Goal: Check status: Check status

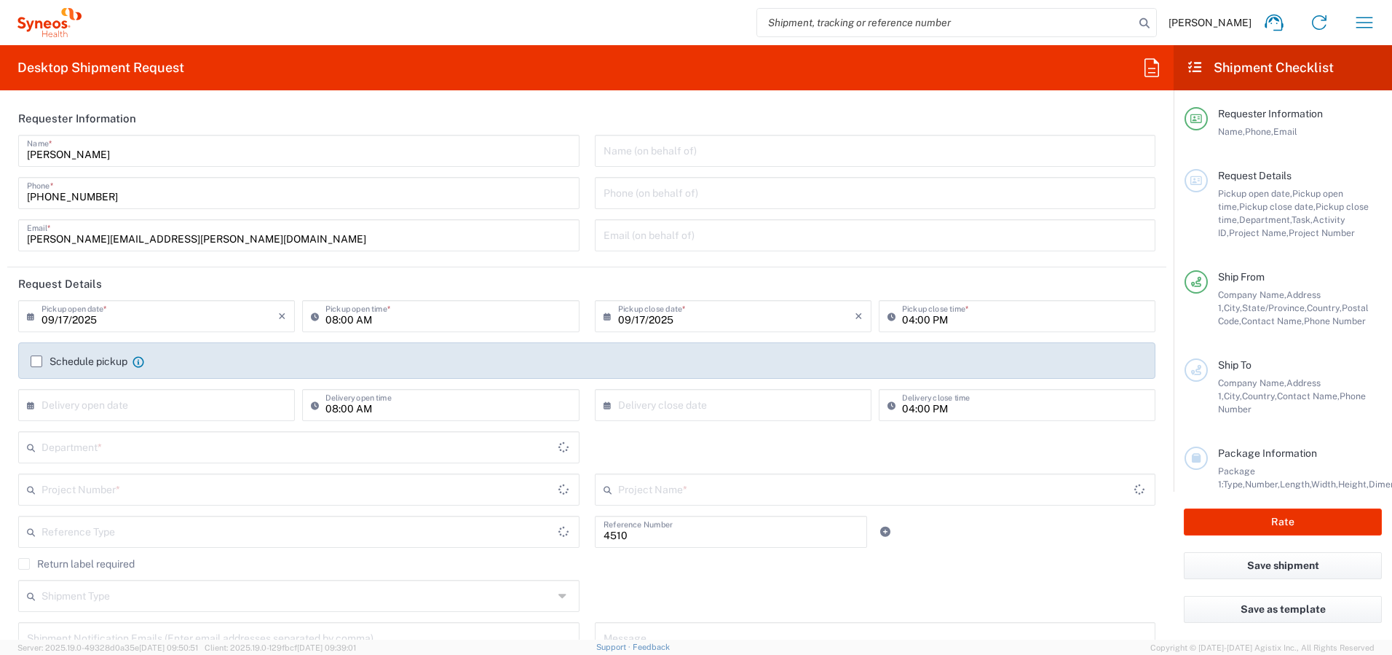
type input "Department"
type input "[GEOGRAPHIC_DATA]"
type input "Syneos Health Canada LP- [GEOGRAPHIC_DATA]"
click at [1355, 22] on icon "button" at bounding box center [1364, 22] width 23 height 23
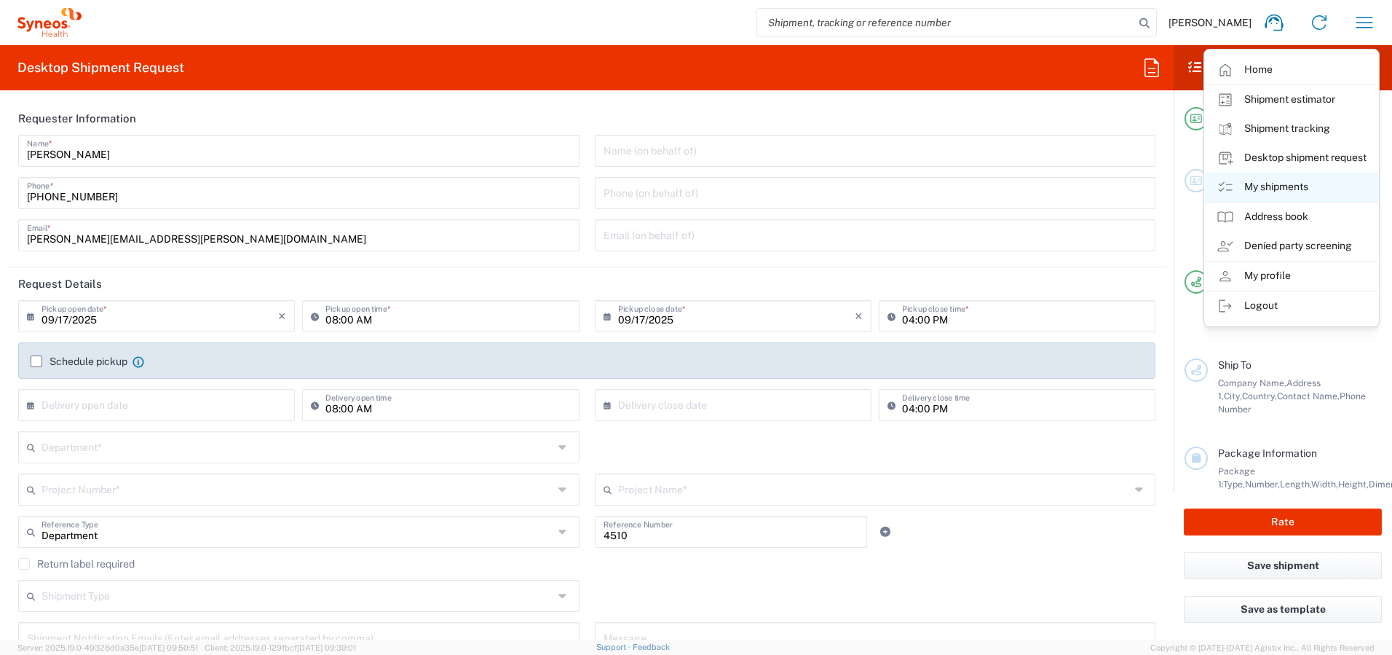
click at [1273, 189] on link "My shipments" at bounding box center [1291, 187] width 173 height 29
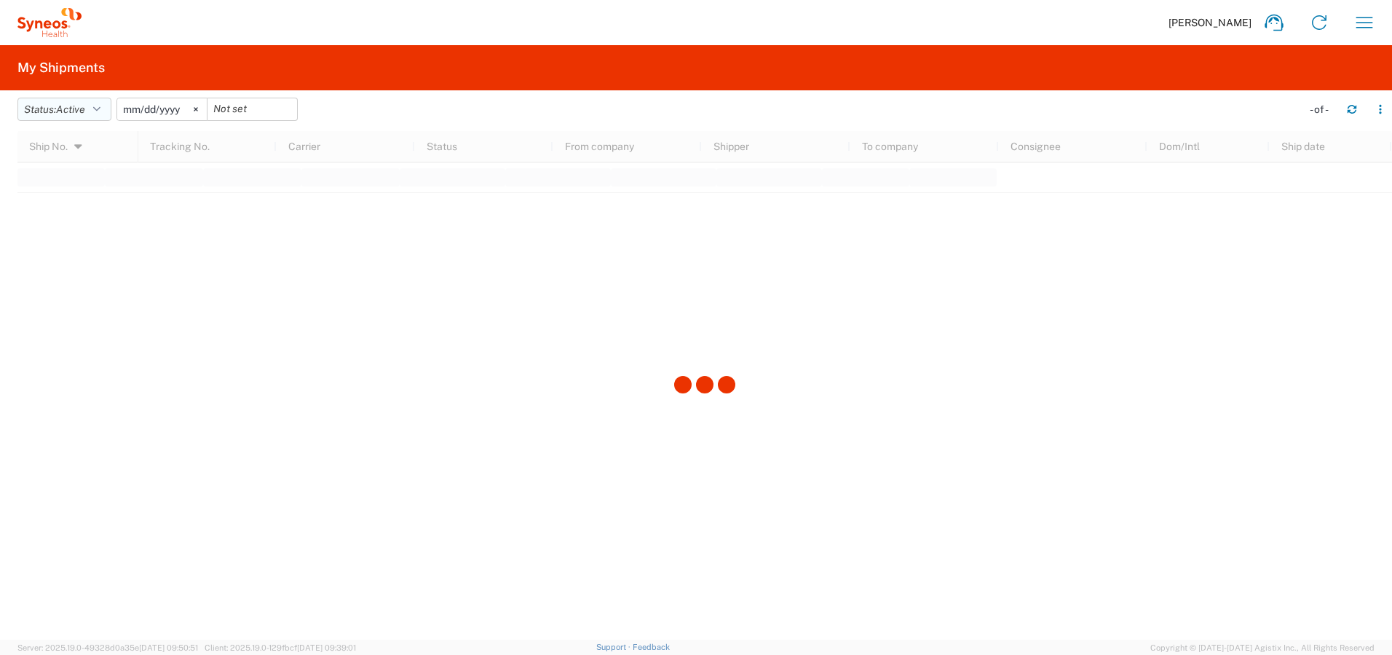
click at [74, 109] on span "Active" at bounding box center [70, 109] width 29 height 12
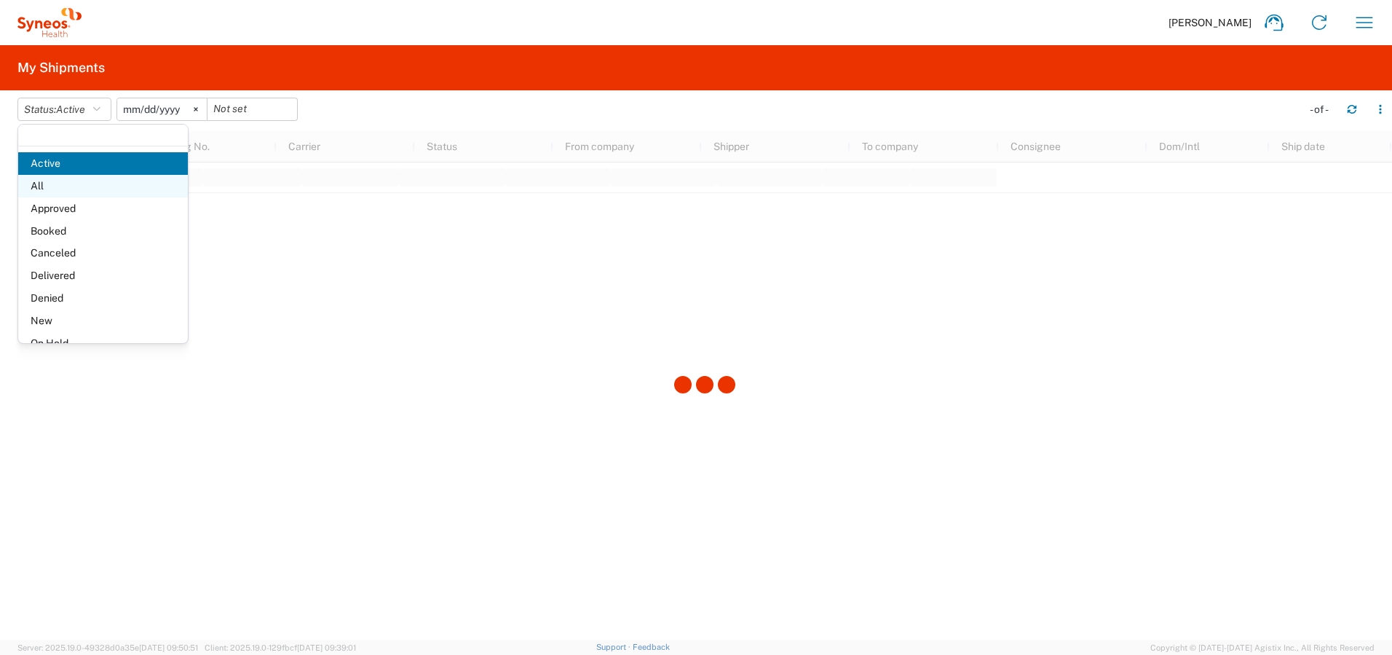
click at [71, 188] on span "All" at bounding box center [103, 186] width 170 height 23
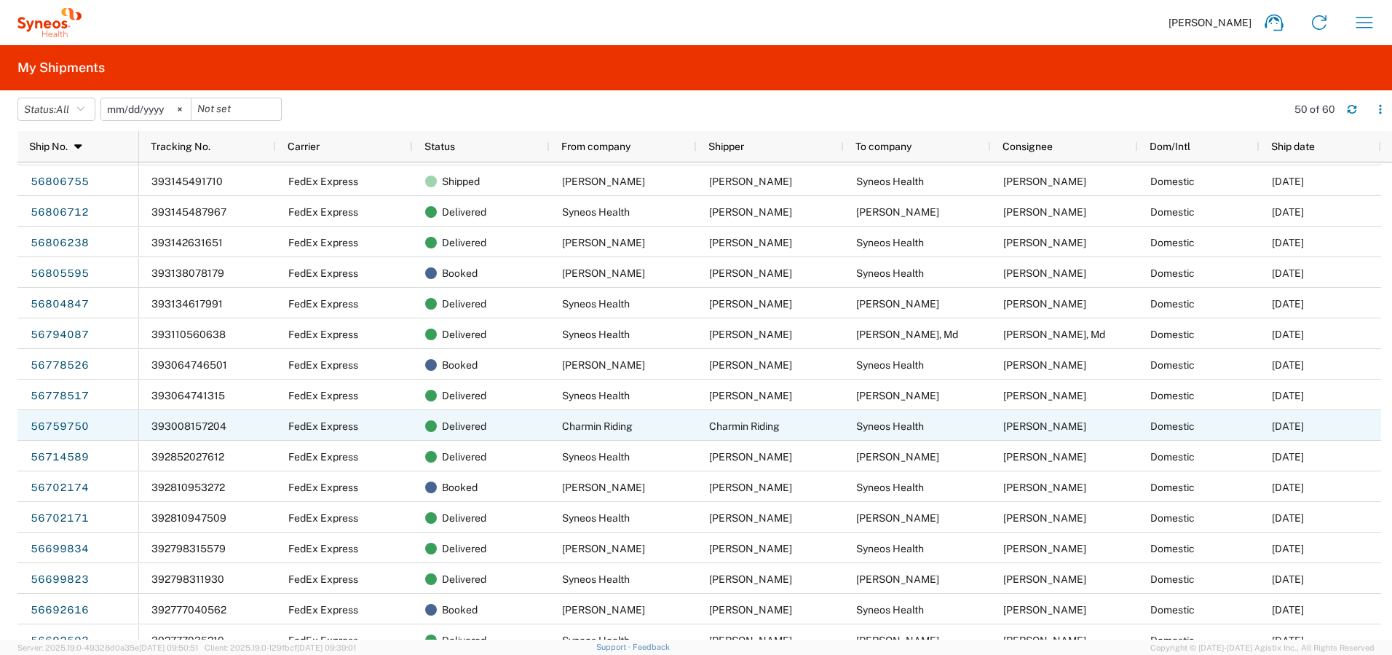
scroll to position [170, 0]
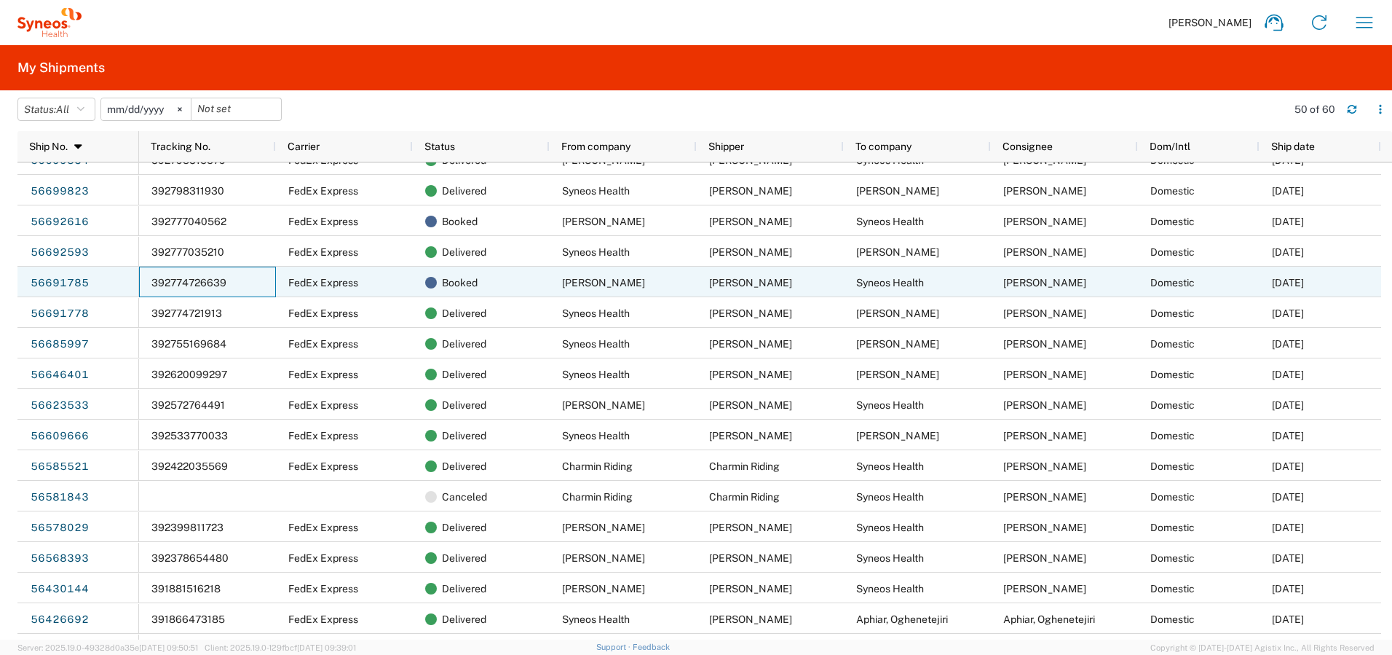
click at [196, 281] on span "392774726639" at bounding box center [188, 283] width 75 height 12
